Goal: Information Seeking & Learning: Learn about a topic

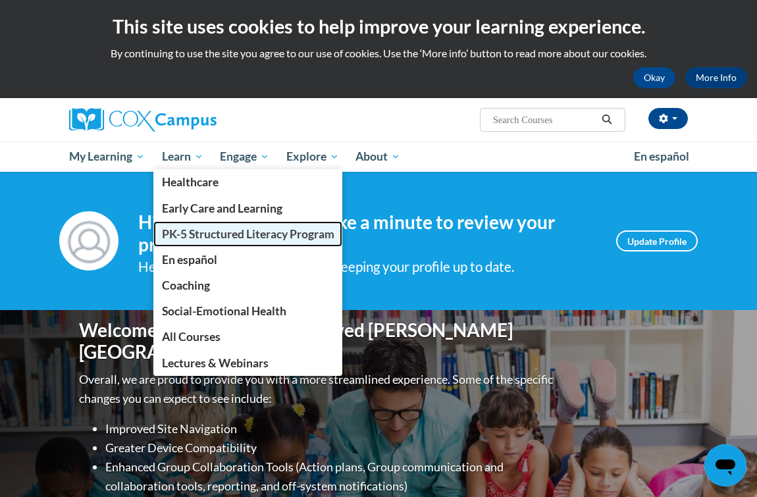
click at [246, 228] on span "PK-5 Structured Literacy Program" at bounding box center [248, 234] width 172 height 14
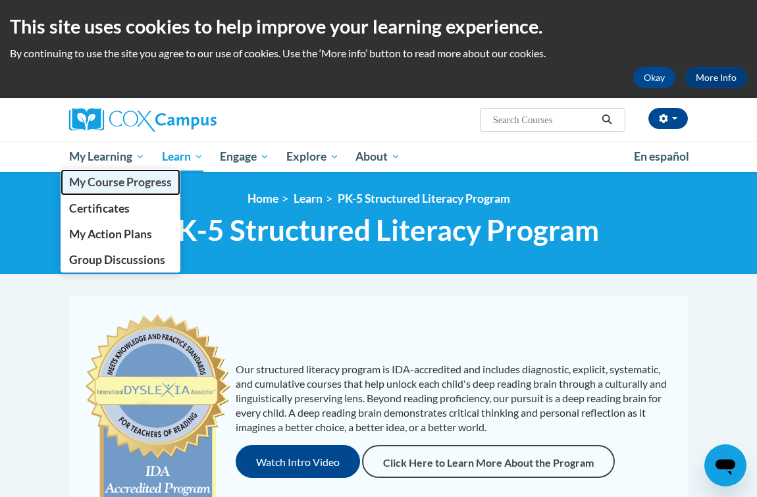
click at [129, 182] on span "My Course Progress" at bounding box center [120, 182] width 103 height 14
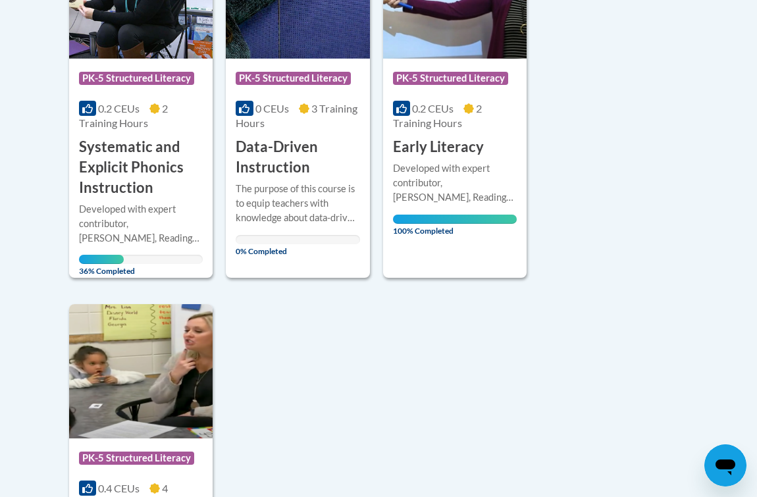
scroll to position [414, 0]
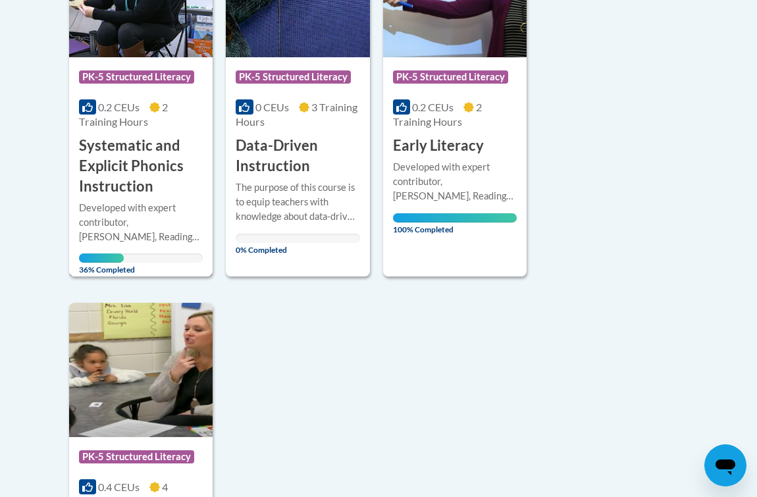
click at [143, 136] on h3 "Systematic and Explicit Phonics Instruction" at bounding box center [141, 166] width 124 height 61
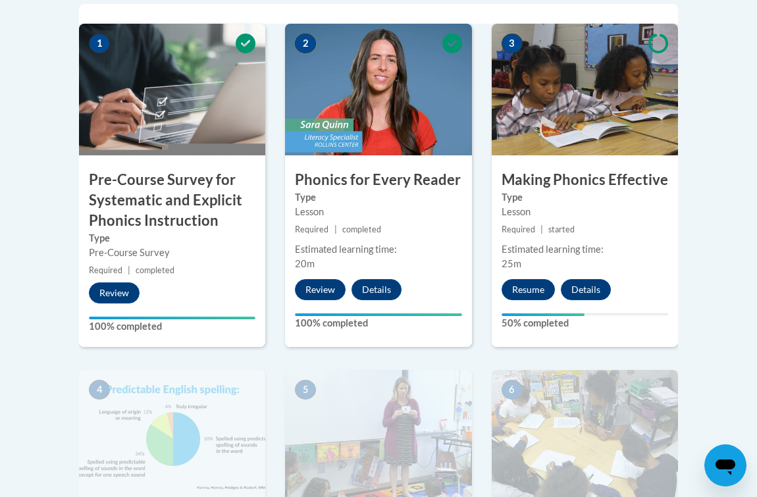
scroll to position [468, 0]
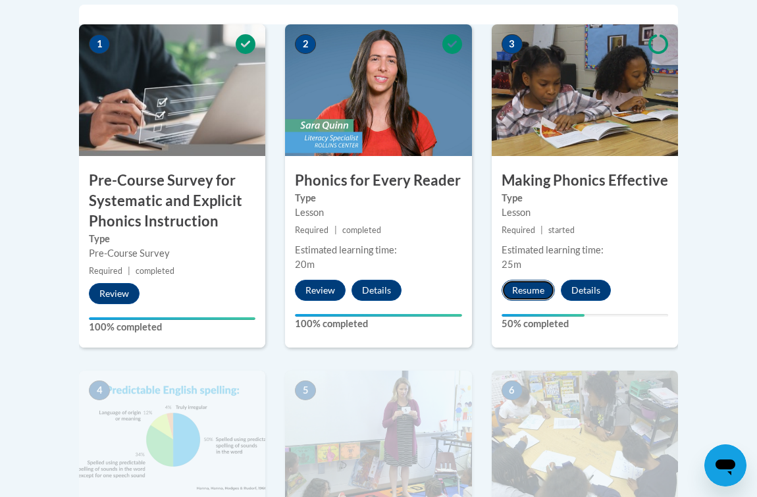
click at [526, 297] on button "Resume" at bounding box center [527, 290] width 53 height 21
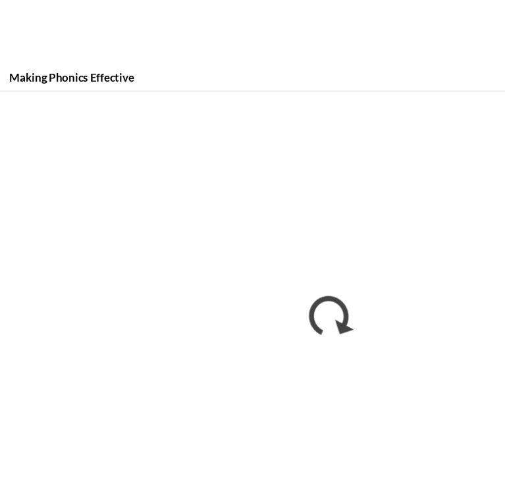
scroll to position [509, 0]
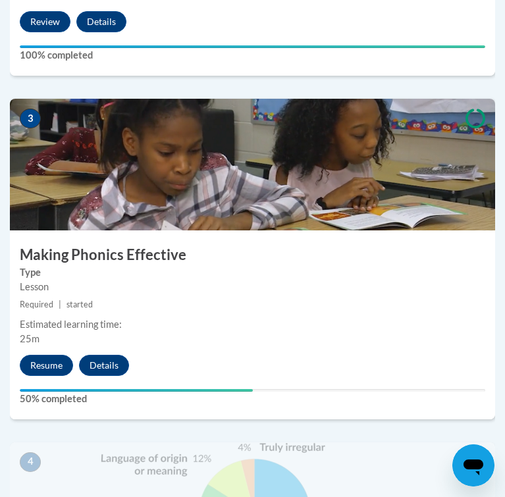
scroll to position [1051, 0]
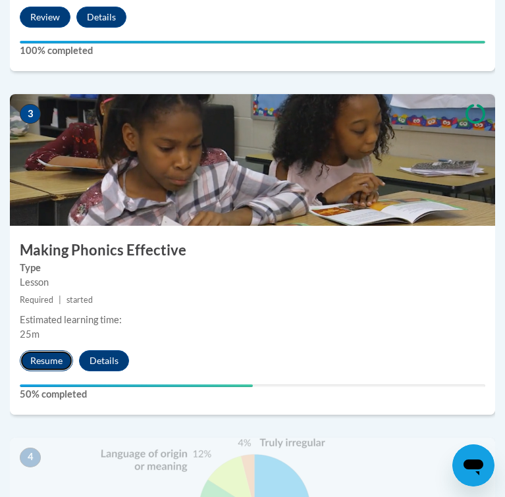
click at [57, 356] on button "Resume" at bounding box center [46, 360] width 53 height 21
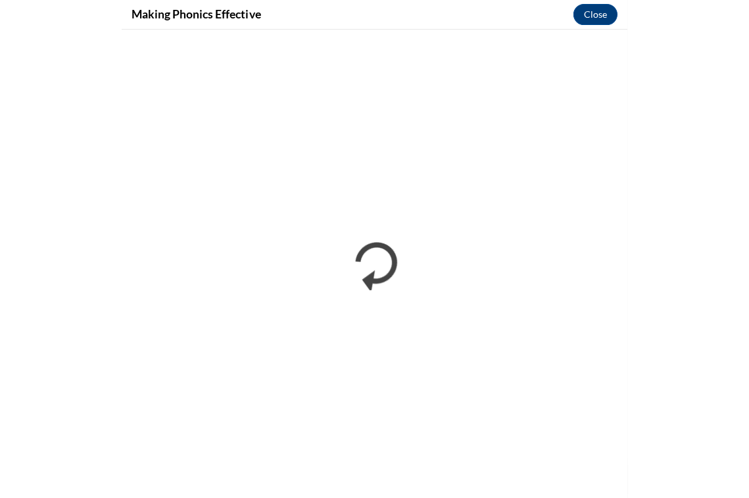
scroll to position [0, 0]
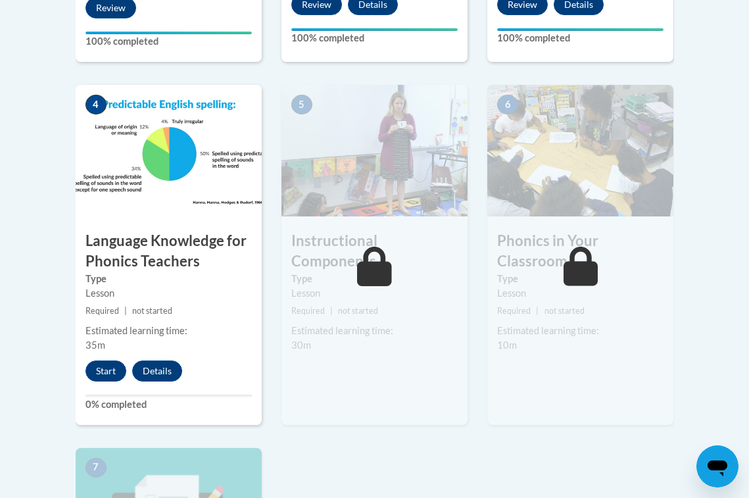
scroll to position [788, 0]
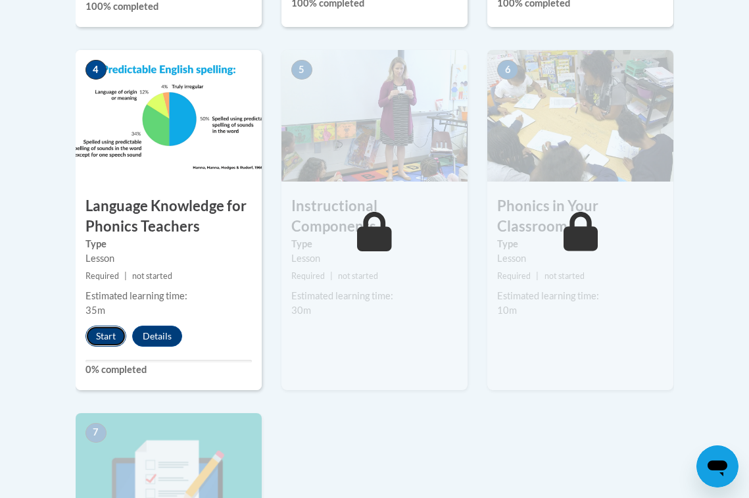
click at [115, 336] on button "Start" at bounding box center [106, 336] width 41 height 21
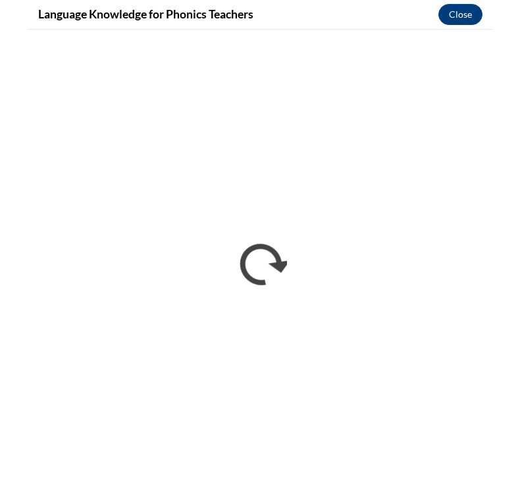
scroll to position [849, 0]
